Goal: Task Accomplishment & Management: Complete application form

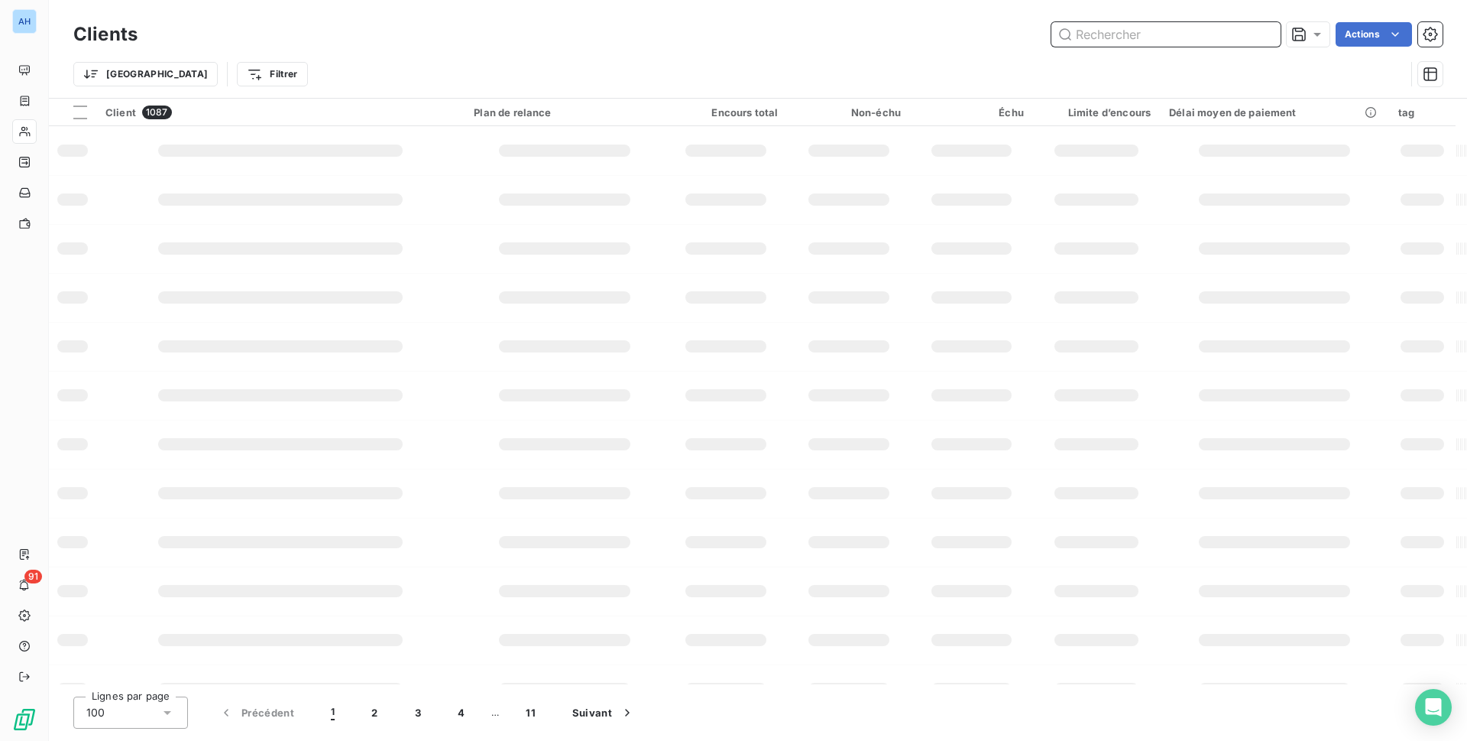
click at [1101, 32] on input "text" at bounding box center [1166, 34] width 229 height 24
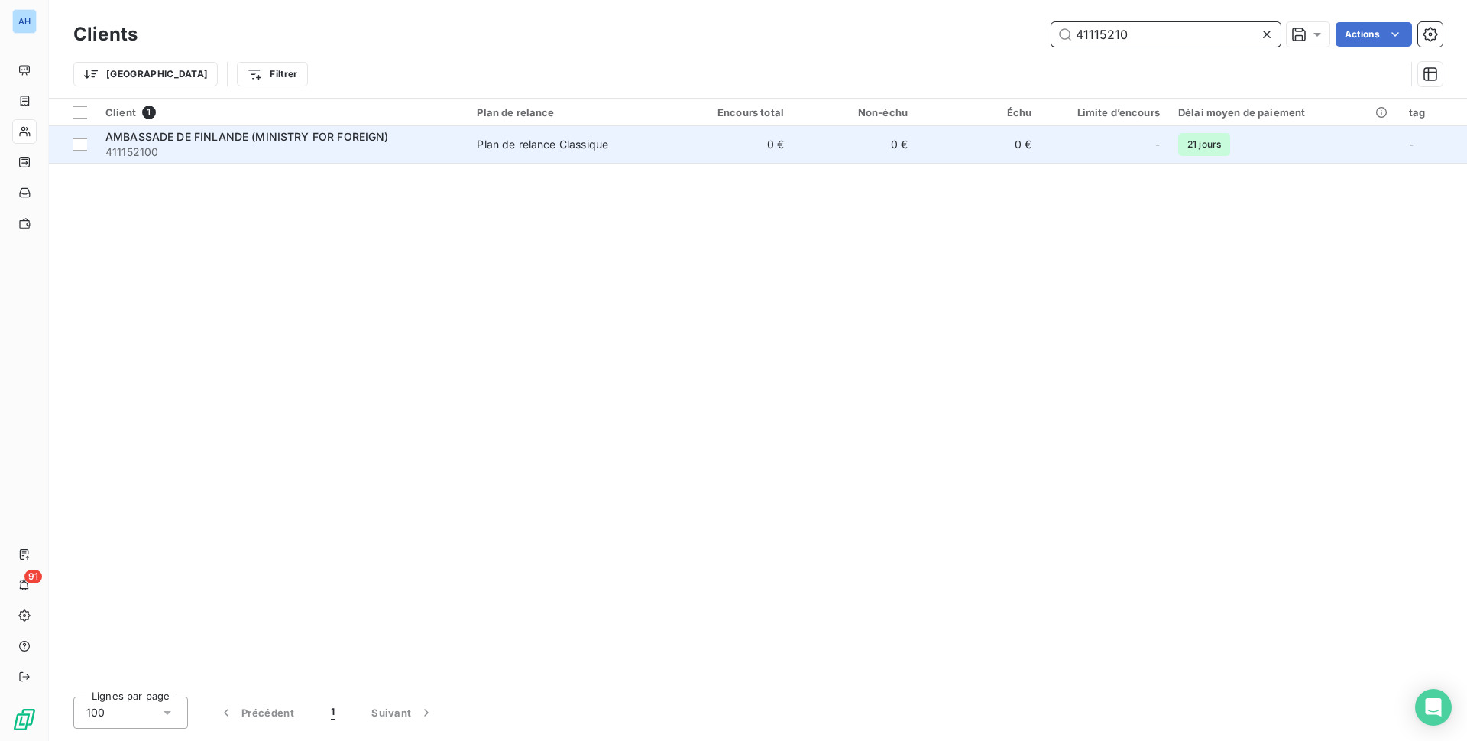
type input "41115210"
click at [566, 149] on div "Plan de relance Classique" at bounding box center [542, 144] width 131 height 15
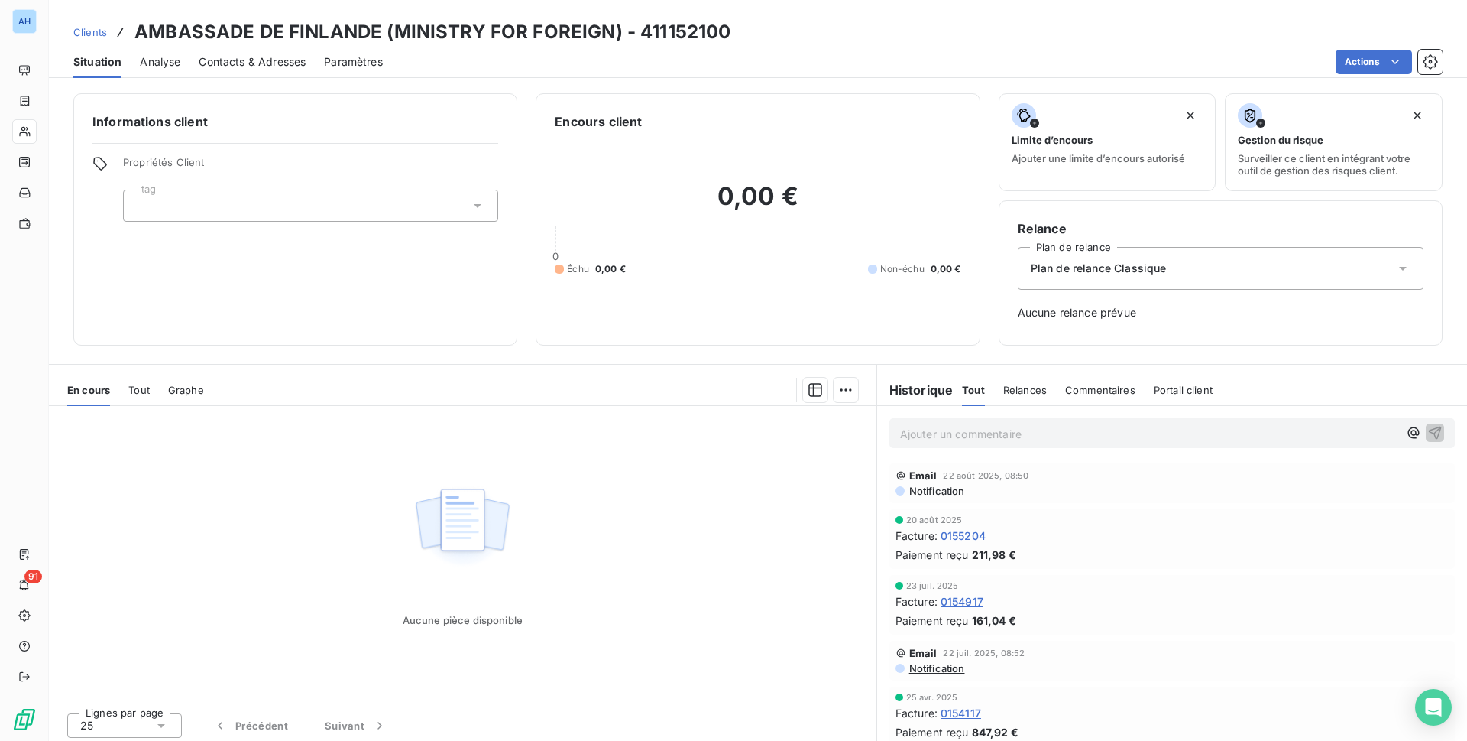
click at [251, 63] on span "Contacts & Adresses" at bounding box center [252, 61] width 107 height 15
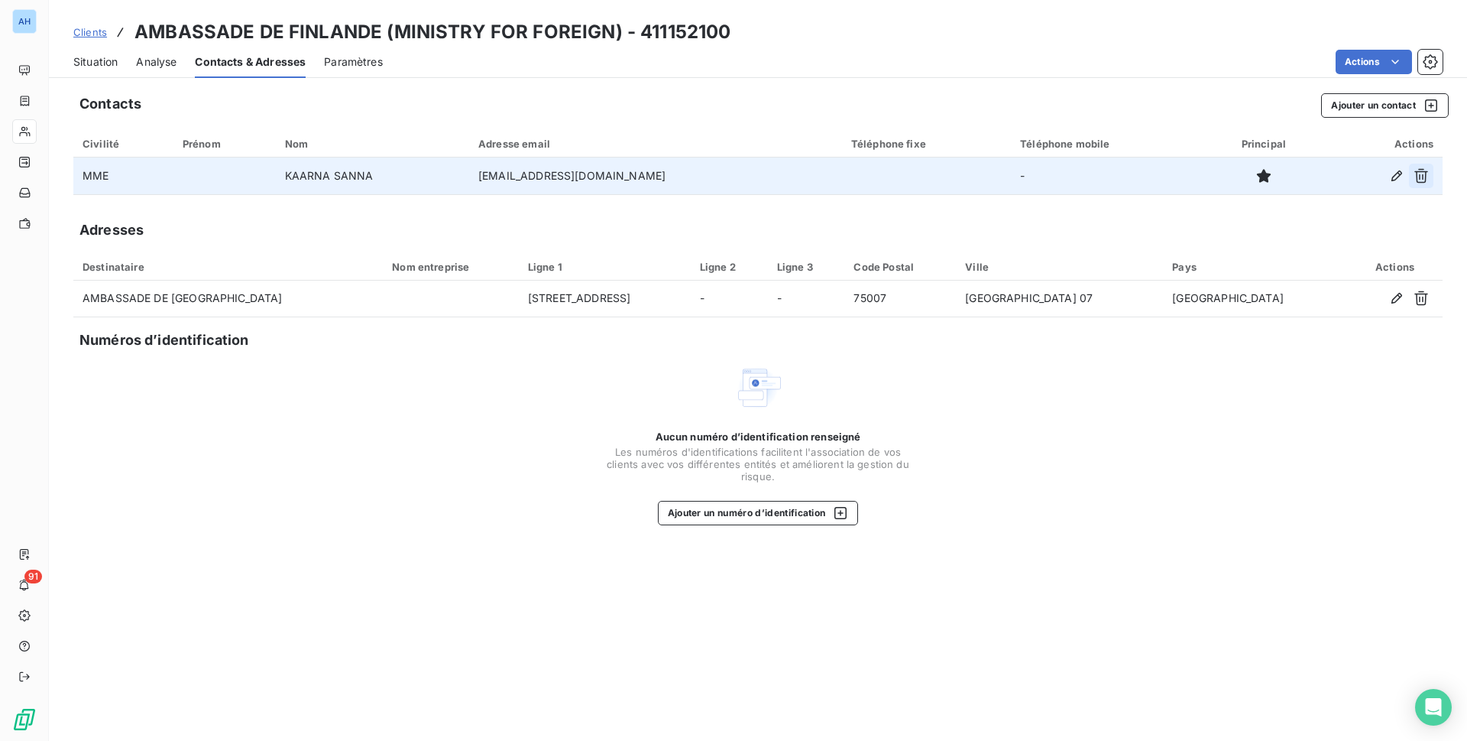
click at [1427, 183] on icon "button" at bounding box center [1421, 175] width 15 height 15
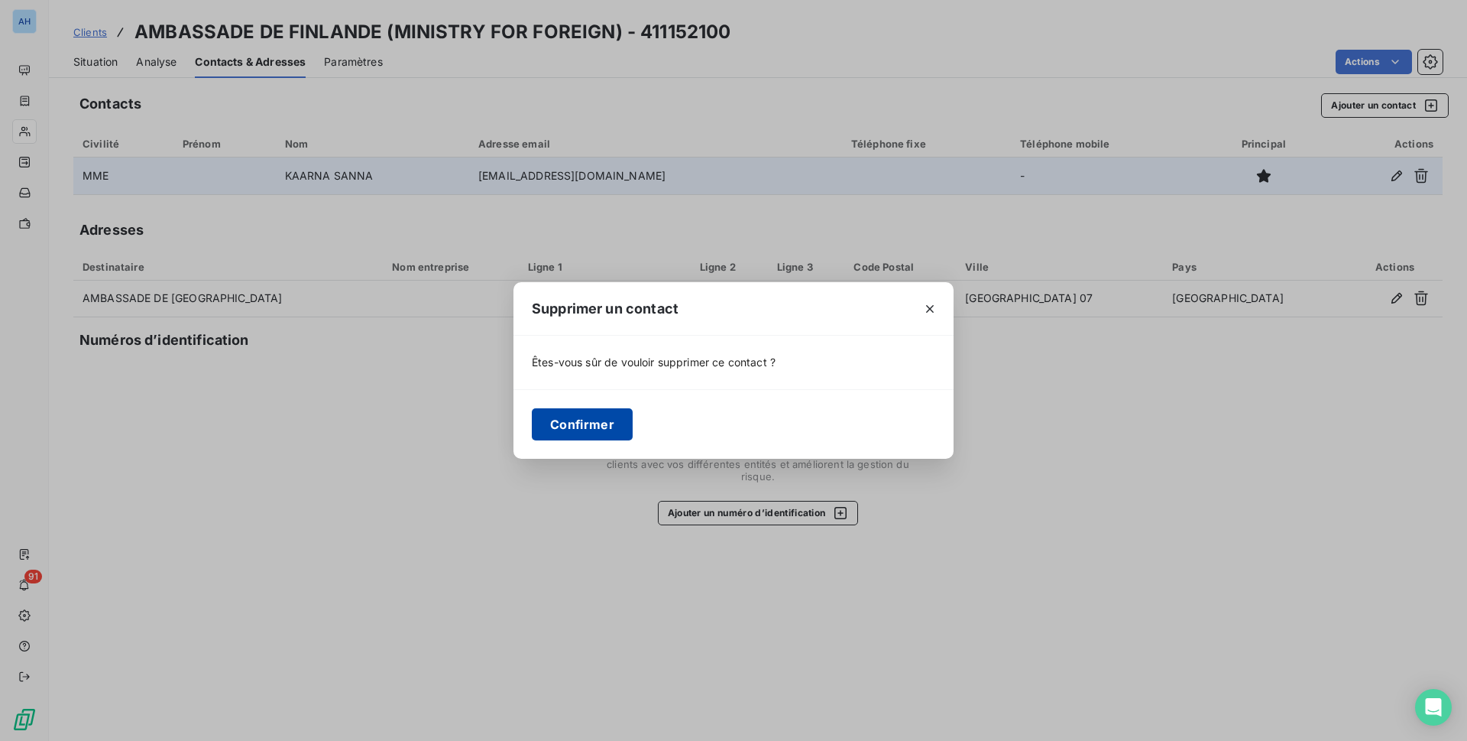
click at [592, 422] on button "Confirmer" at bounding box center [582, 424] width 101 height 32
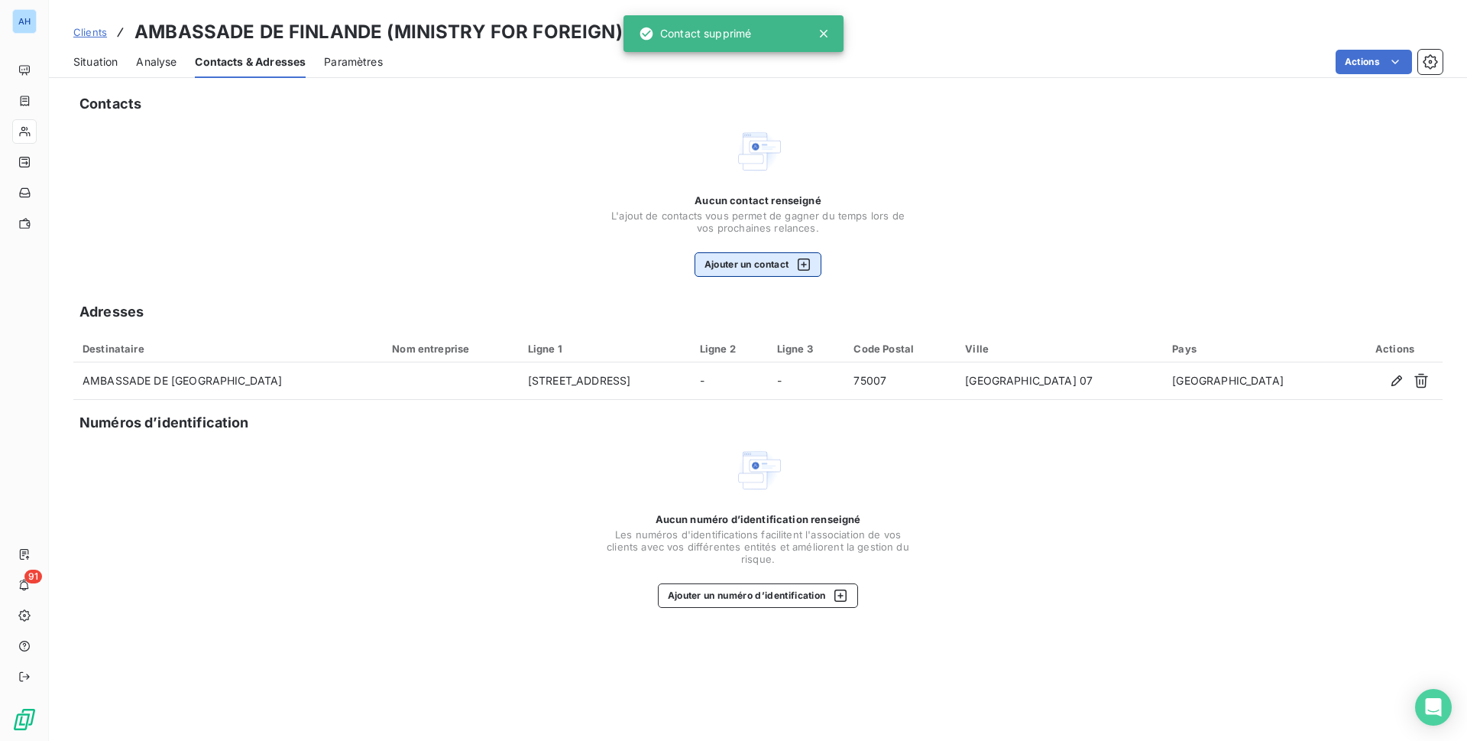
click at [756, 261] on button "Ajouter un contact" at bounding box center [759, 264] width 128 height 24
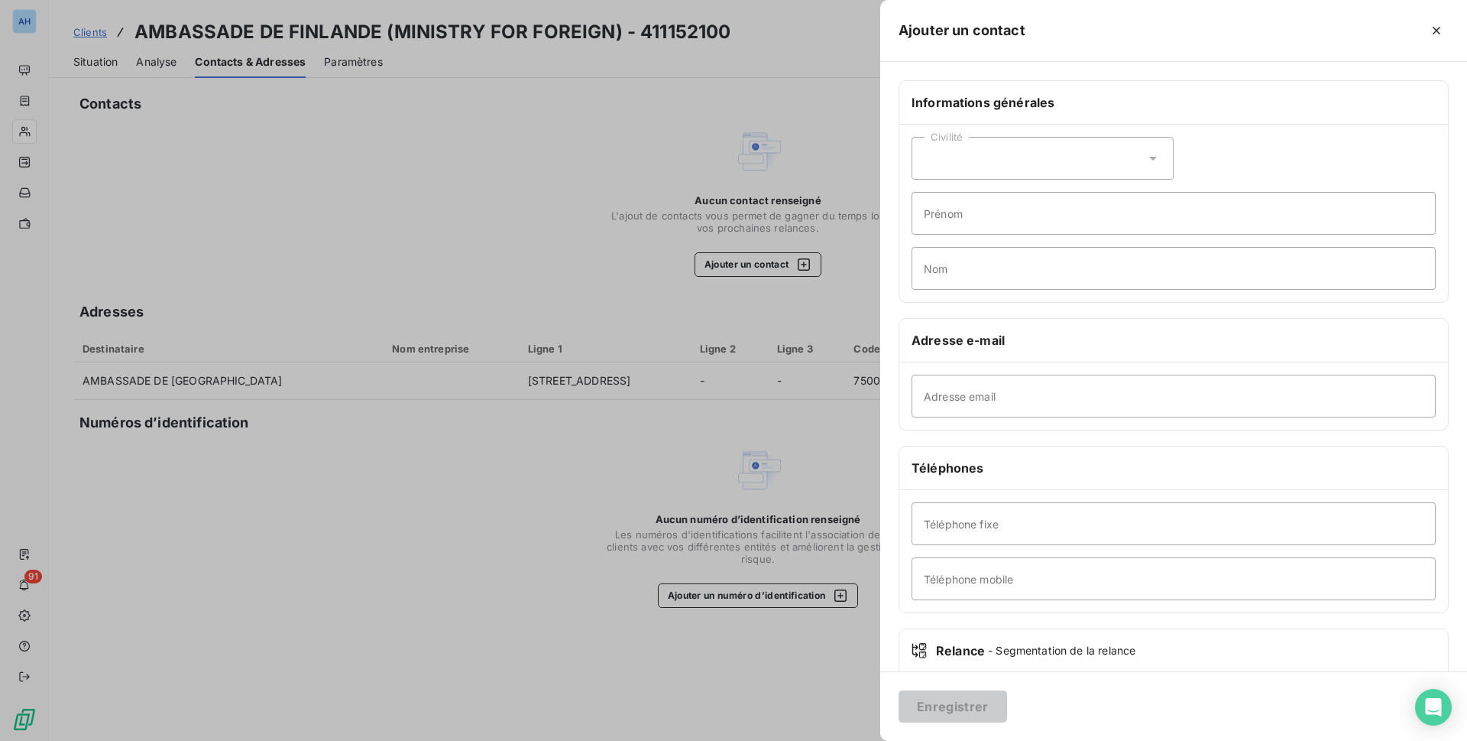
click at [1017, 169] on div "Civilité" at bounding box center [1043, 158] width 262 height 43
click at [960, 200] on span "Madame" at bounding box center [962, 197] width 41 height 15
click at [955, 207] on input "Prénom" at bounding box center [1174, 213] width 524 height 43
type input "[PERSON_NAME]"
click at [1007, 275] on input "Nom" at bounding box center [1174, 268] width 524 height 43
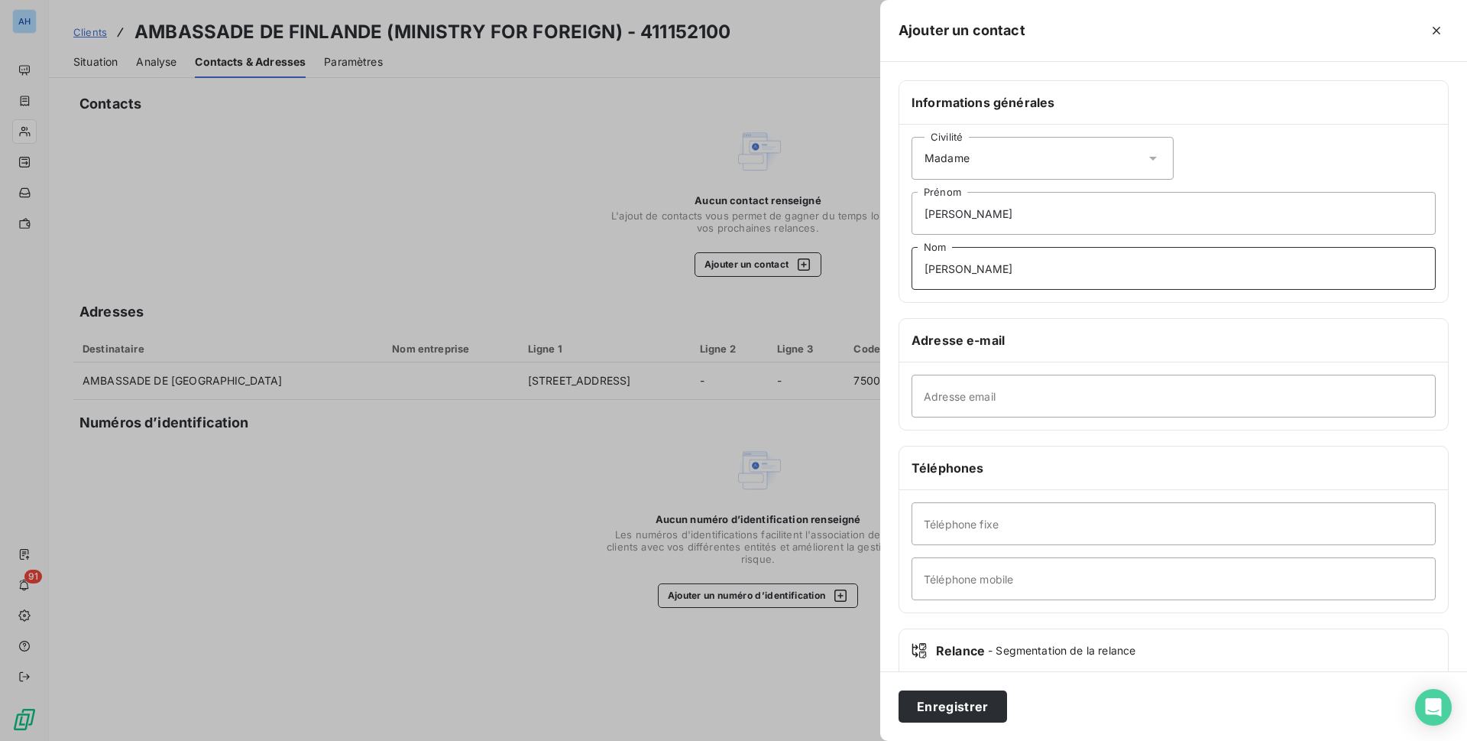
type input "[PERSON_NAME]"
click at [1114, 399] on input "Adresse email" at bounding box center [1174, 395] width 524 height 43
click at [1007, 391] on input "Adresse email" at bounding box center [1174, 395] width 524 height 43
paste input "[PERSON_NAME][EMAIL_ADDRESS][PERSON_NAME][DOMAIN_NAME]"
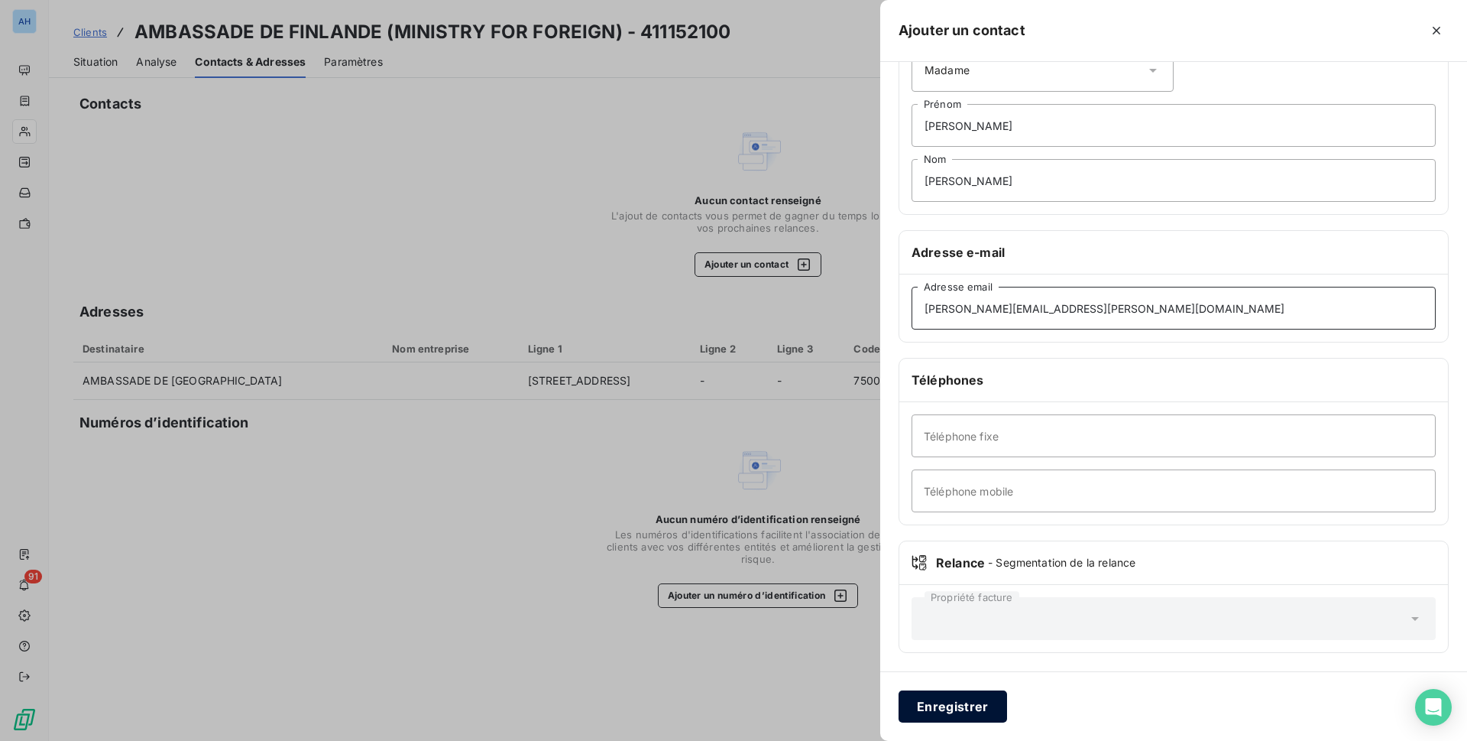
type input "[PERSON_NAME][EMAIL_ADDRESS][PERSON_NAME][DOMAIN_NAME]"
click at [974, 700] on button "Enregistrer" at bounding box center [953, 706] width 109 height 32
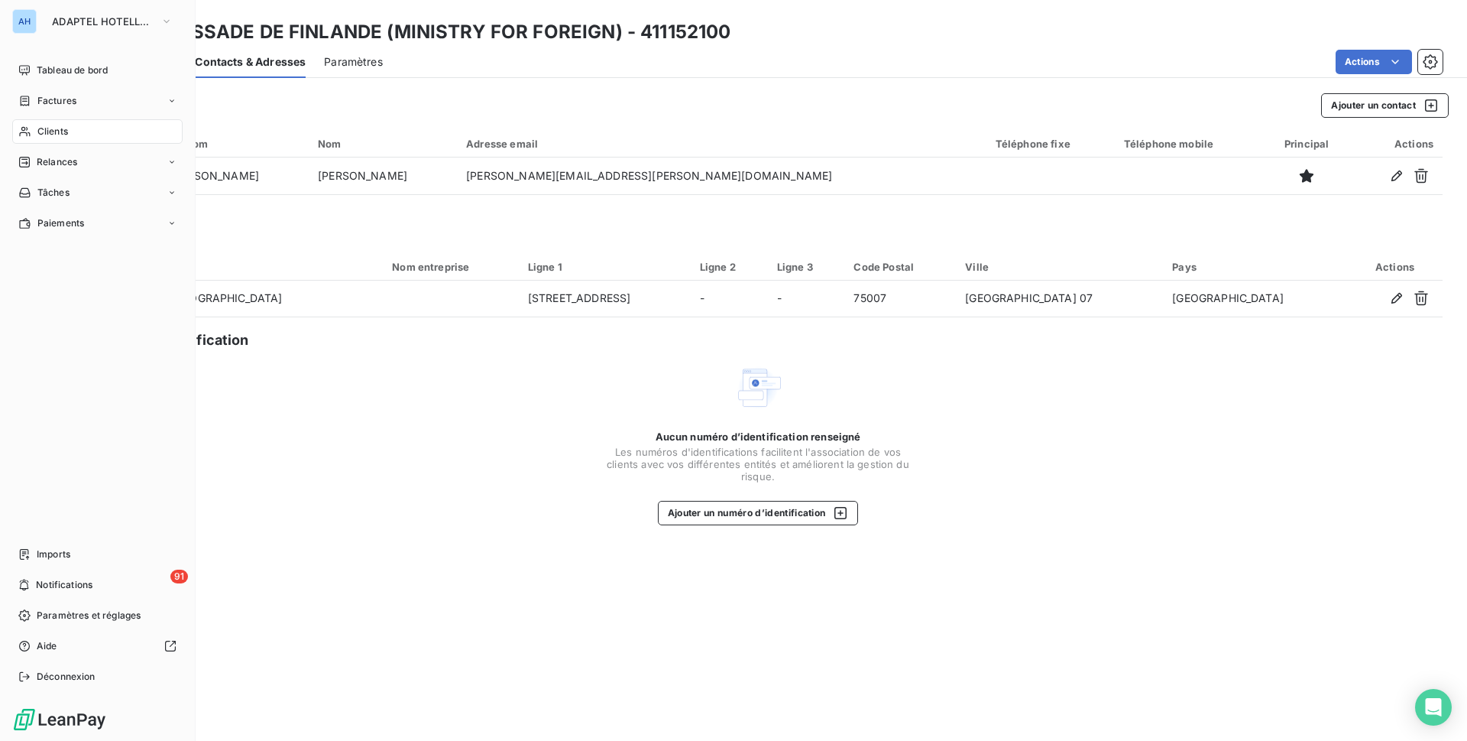
click at [75, 129] on div "Clients" at bounding box center [97, 131] width 170 height 24
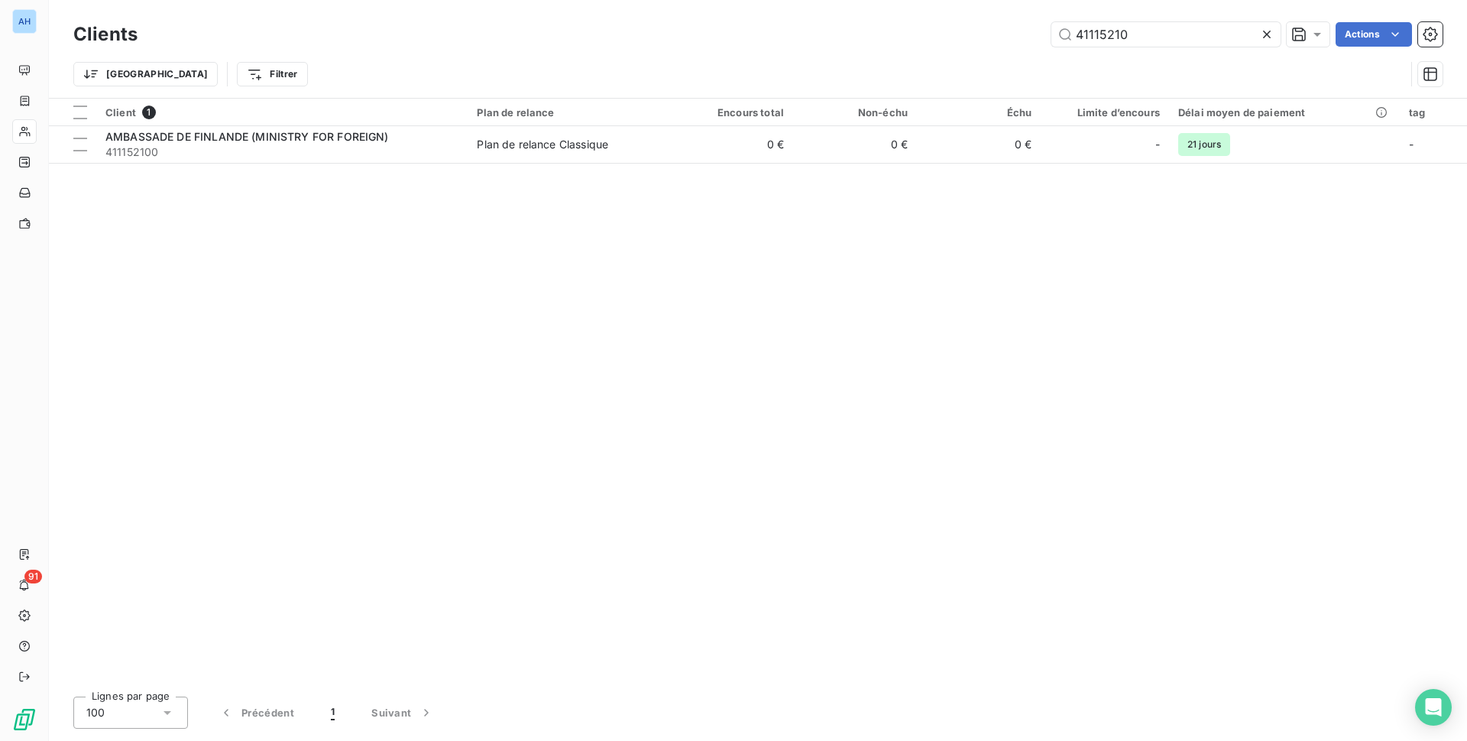
drag, startPoint x: 1156, startPoint y: 28, endPoint x: 924, endPoint y: 29, distance: 232.3
click at [924, 29] on div "41115210 Actions" at bounding box center [799, 34] width 1287 height 24
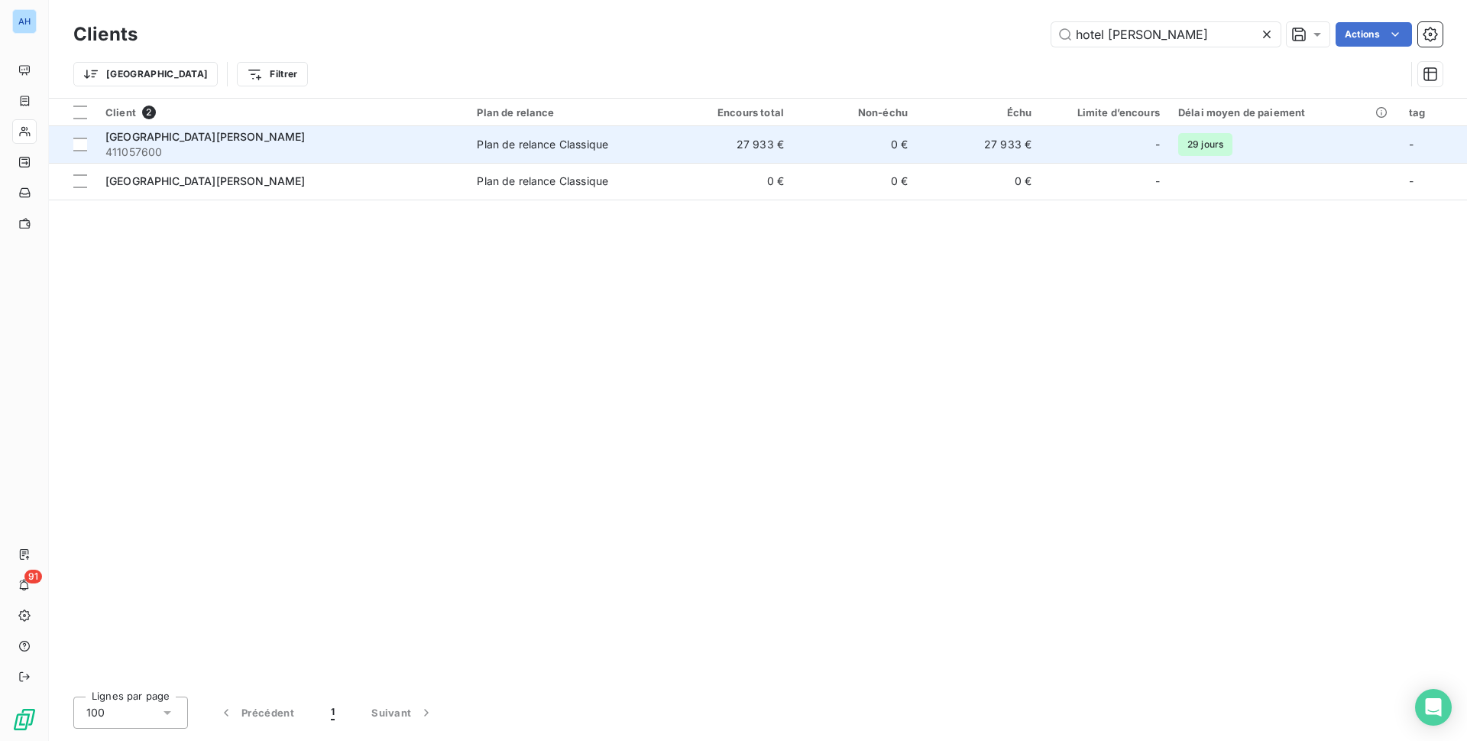
type input "hotel [PERSON_NAME]"
click at [618, 151] on span "Plan de relance Classique" at bounding box center [568, 144] width 183 height 15
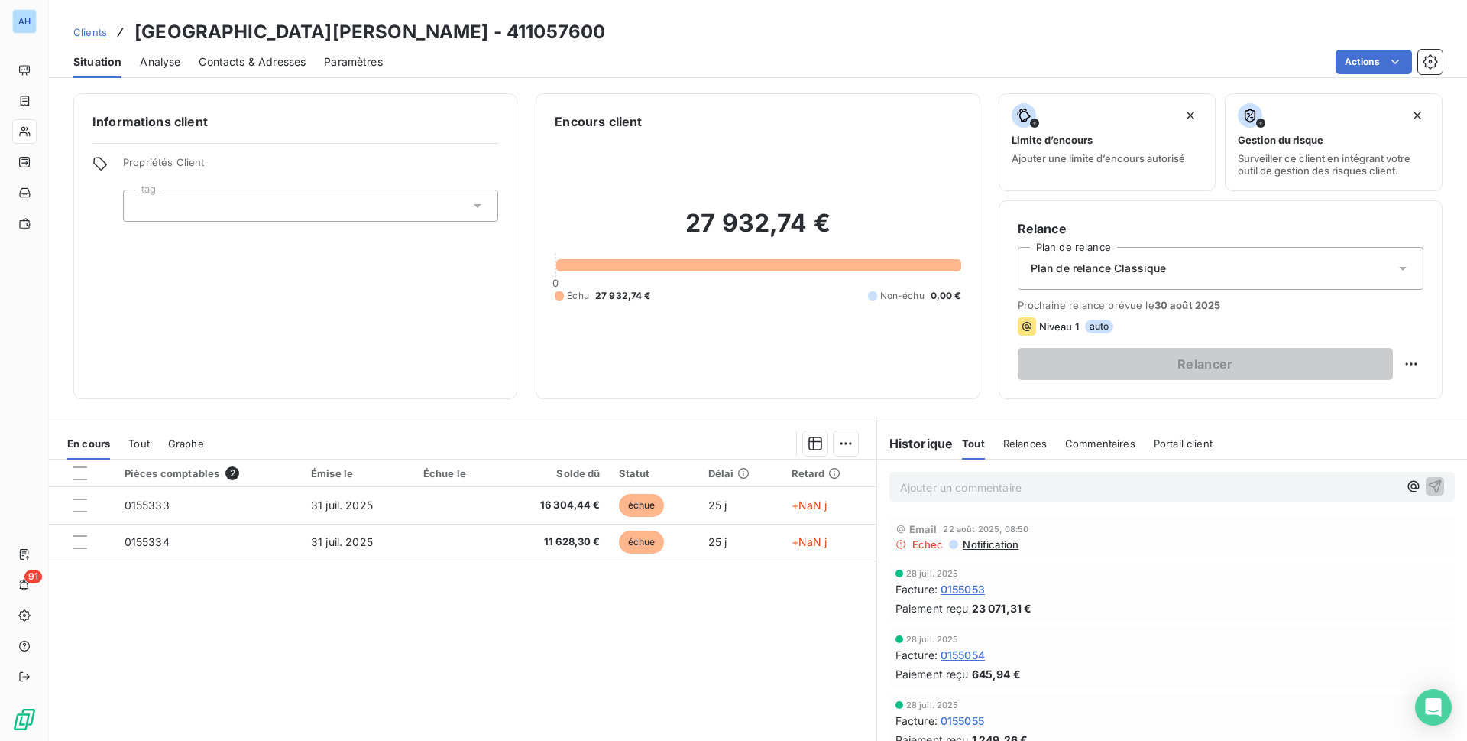
click at [248, 70] on div "Contacts & Adresses" at bounding box center [252, 62] width 107 height 32
